Goal: Check status: Check status

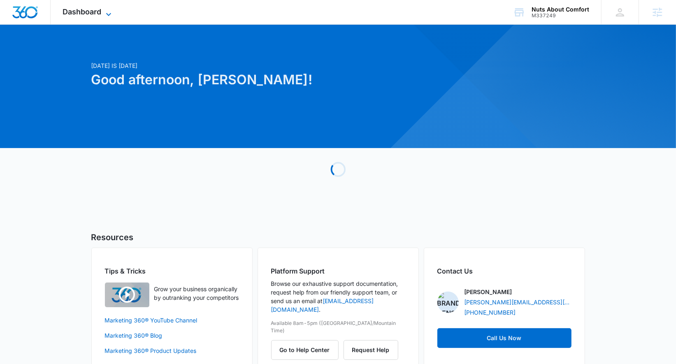
click at [98, 16] on span "Dashboard" at bounding box center [82, 11] width 39 height 9
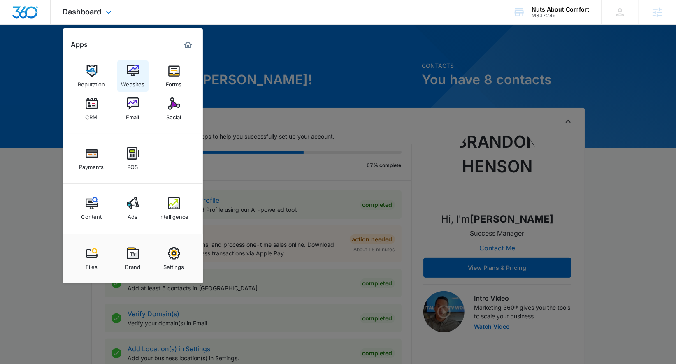
click at [141, 70] on link "Websites" at bounding box center [132, 75] width 31 height 31
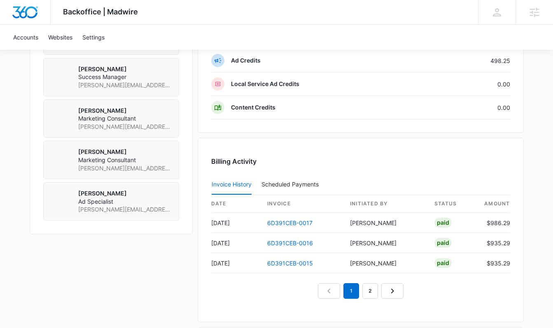
scroll to position [698, 0]
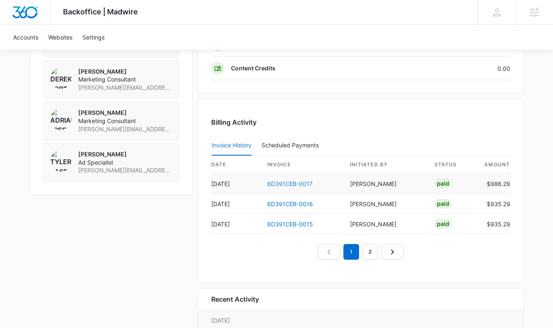
click at [276, 186] on link "6D391CEB-0017" at bounding box center [289, 183] width 45 height 7
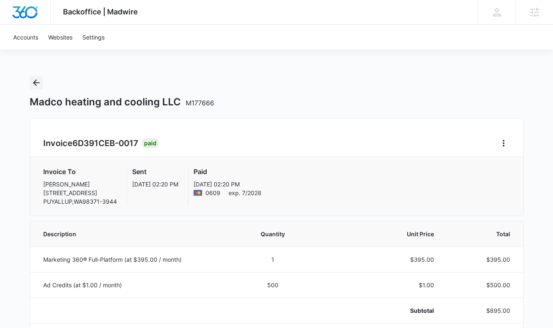
click at [37, 82] on icon "Back" at bounding box center [36, 82] width 7 height 7
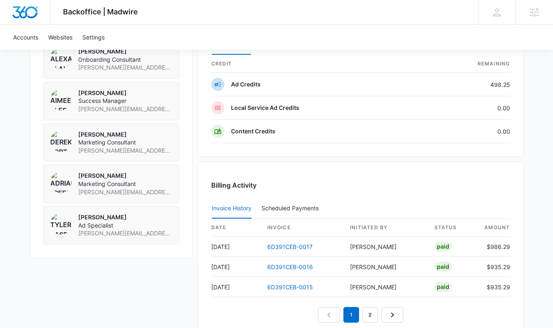
scroll to position [640, 0]
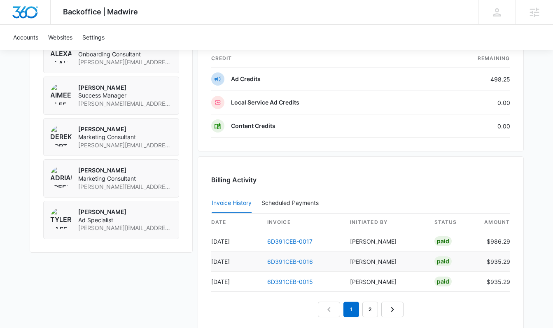
click at [285, 261] on link "6D391CEB-0016" at bounding box center [290, 261] width 46 height 7
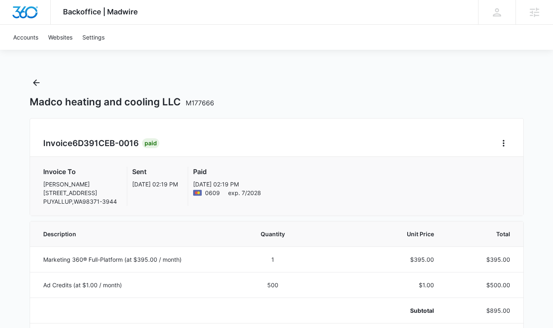
click at [277, 76] on div "Madco heating and cooling LLC M177666" at bounding box center [277, 92] width 494 height 32
